Goal: Navigation & Orientation: Find specific page/section

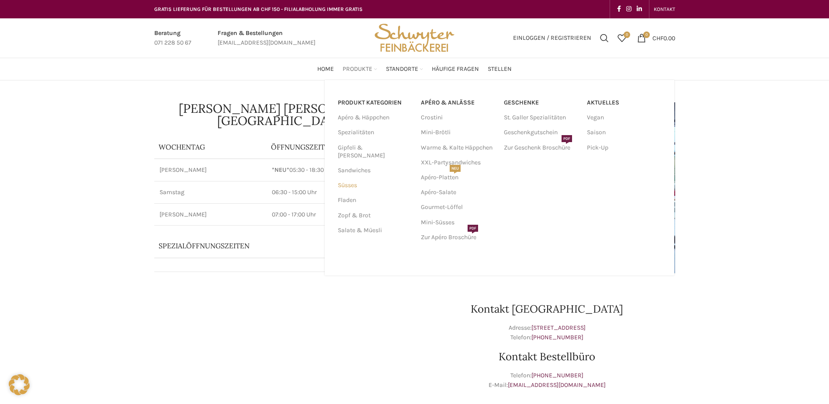
click at [354, 178] on link "Süsses" at bounding box center [374, 185] width 73 height 15
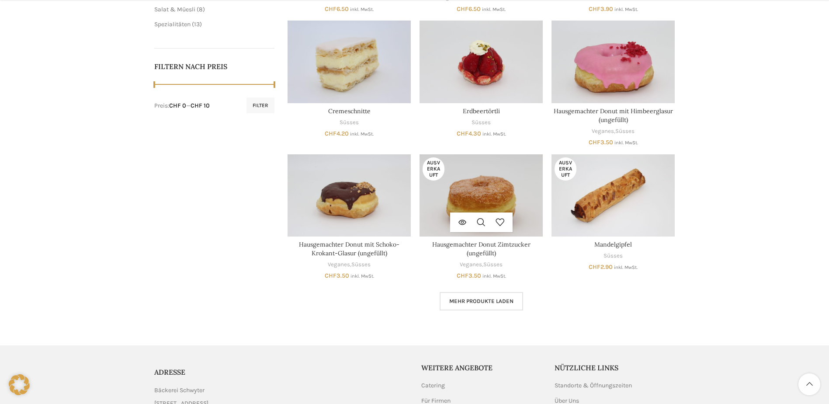
scroll to position [393, 0]
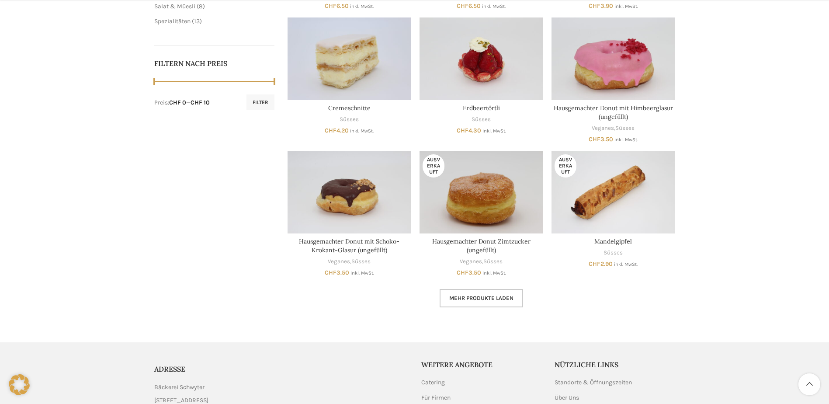
click at [482, 294] on link "Mehr Produkte laden" at bounding box center [481, 298] width 83 height 18
